Goal: Task Accomplishment & Management: Use online tool/utility

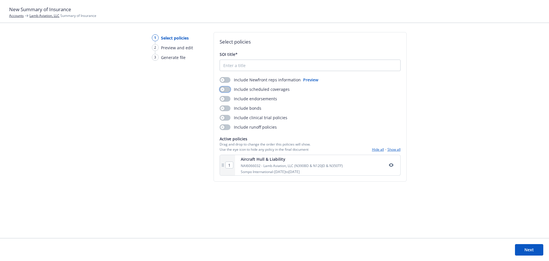
click at [226, 90] on button "button" at bounding box center [225, 89] width 11 height 6
click at [224, 100] on button "button" at bounding box center [225, 99] width 11 height 6
click at [238, 68] on input "SOI title*" at bounding box center [310, 65] width 181 height 11
type input "B"
type input "Lamb Aviation 9.18.25"
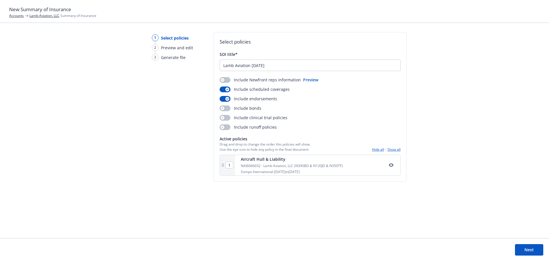
click at [531, 249] on button "Next" at bounding box center [529, 249] width 28 height 11
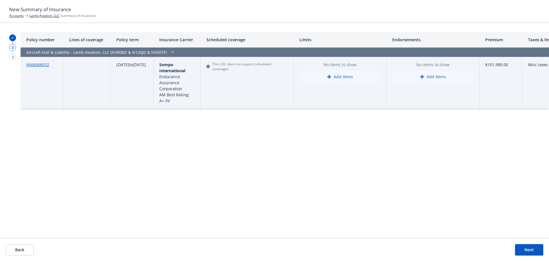
drag, startPoint x: 531, startPoint y: 250, endPoint x: 454, endPoint y: 263, distance: 77.2
click at [454, 260] on html "New Summary of Insurance Accounts Lamb Aviation, LLC Summary of Insurance 2 3 P…" at bounding box center [274, 130] width 549 height 261
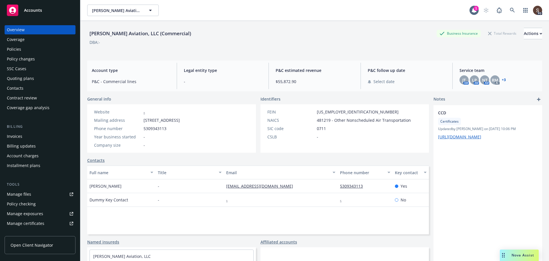
scroll to position [86, 0]
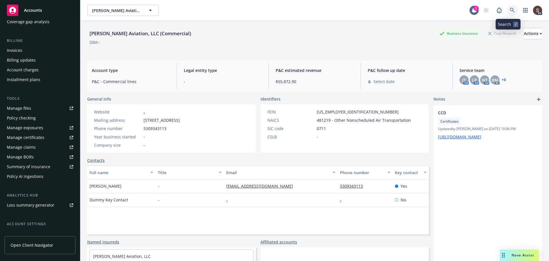
click at [507, 7] on link at bounding box center [512, 10] width 11 height 11
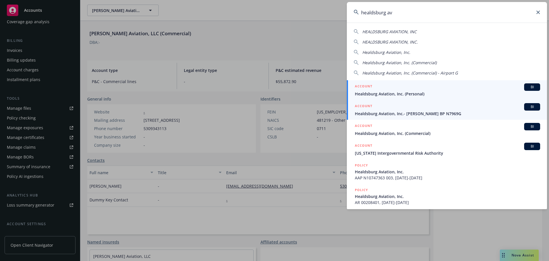
type input "healdsburg av"
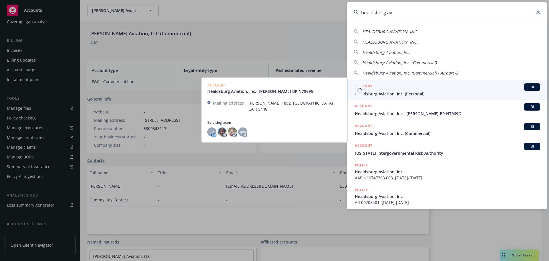
click at [403, 89] on div "ACCOUNT BI" at bounding box center [447, 86] width 185 height 7
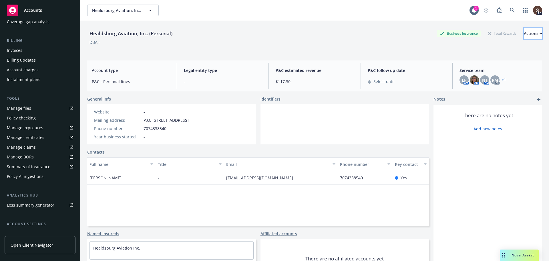
click at [524, 34] on div "Actions" at bounding box center [533, 33] width 18 height 11
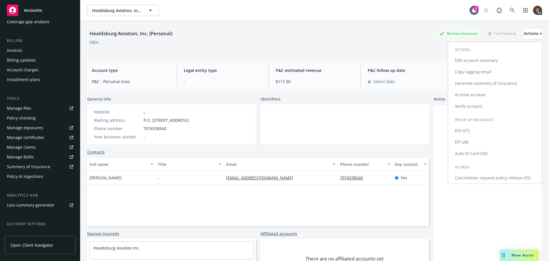
click at [460, 82] on link "Generate summary of insurance" at bounding box center [495, 83] width 94 height 11
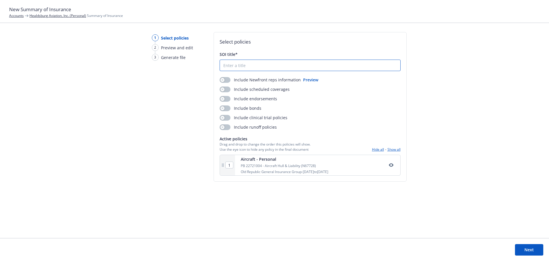
click at [267, 62] on input "SOI title*" at bounding box center [310, 65] width 181 height 11
type input "HA 9.18.25"
click at [227, 86] on button "button" at bounding box center [225, 89] width 11 height 6
click at [226, 97] on button "button" at bounding box center [225, 99] width 11 height 6
click at [527, 252] on button "Next" at bounding box center [529, 249] width 28 height 11
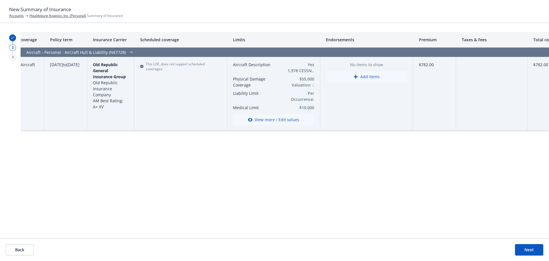
scroll to position [0, 66]
click at [279, 119] on button "View more / Edit values" at bounding box center [274, 119] width 81 height 11
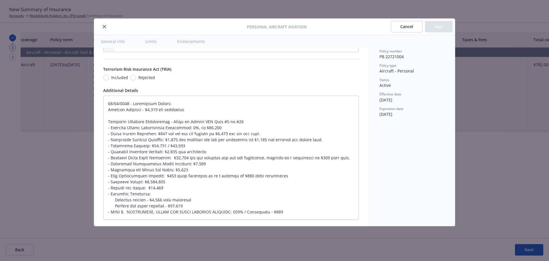
type textarea "x"
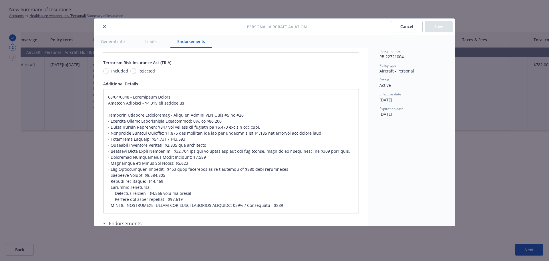
click at [416, 30] on button "Cancel" at bounding box center [407, 26] width 32 height 11
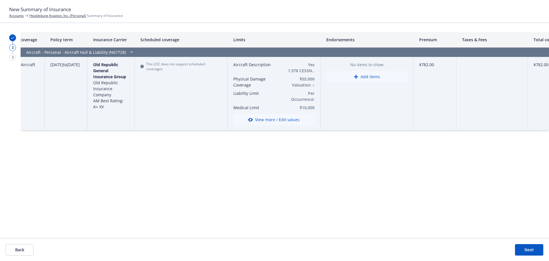
click at [524, 251] on button "Next" at bounding box center [529, 249] width 28 height 11
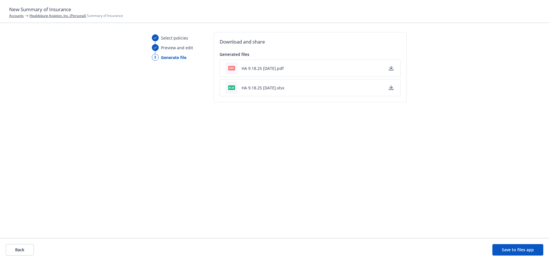
click at [284, 71] on button "HA 9.18.25 - 09/18/2025.pdf" at bounding box center [263, 68] width 42 height 6
click at [261, 87] on button "HA 9.18.25 - 09/18/2025.xlsx" at bounding box center [263, 88] width 43 height 6
